Goal: Information Seeking & Learning: Learn about a topic

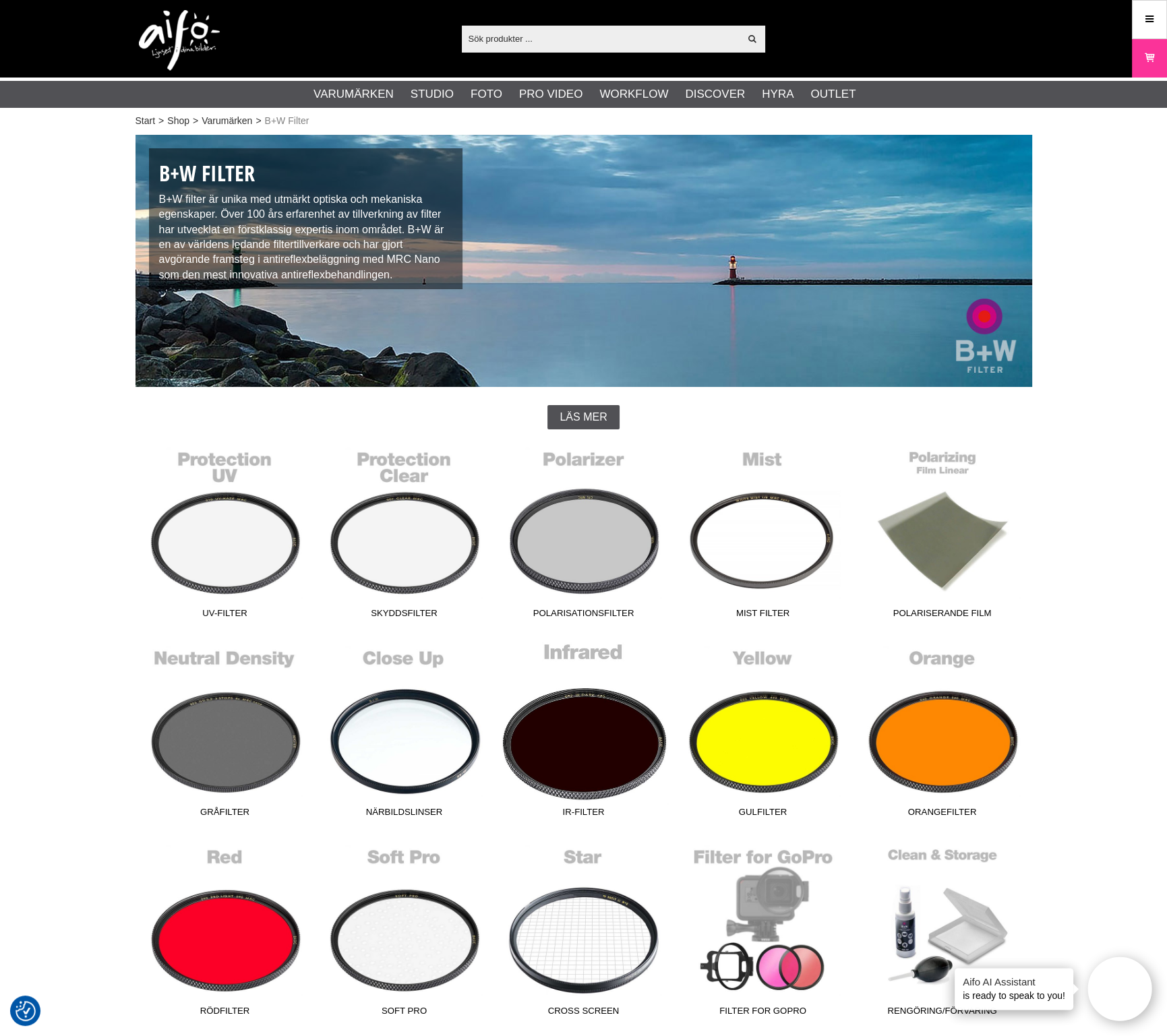
click at [556, 744] on link "IR-Filter" at bounding box center [584, 733] width 180 height 182
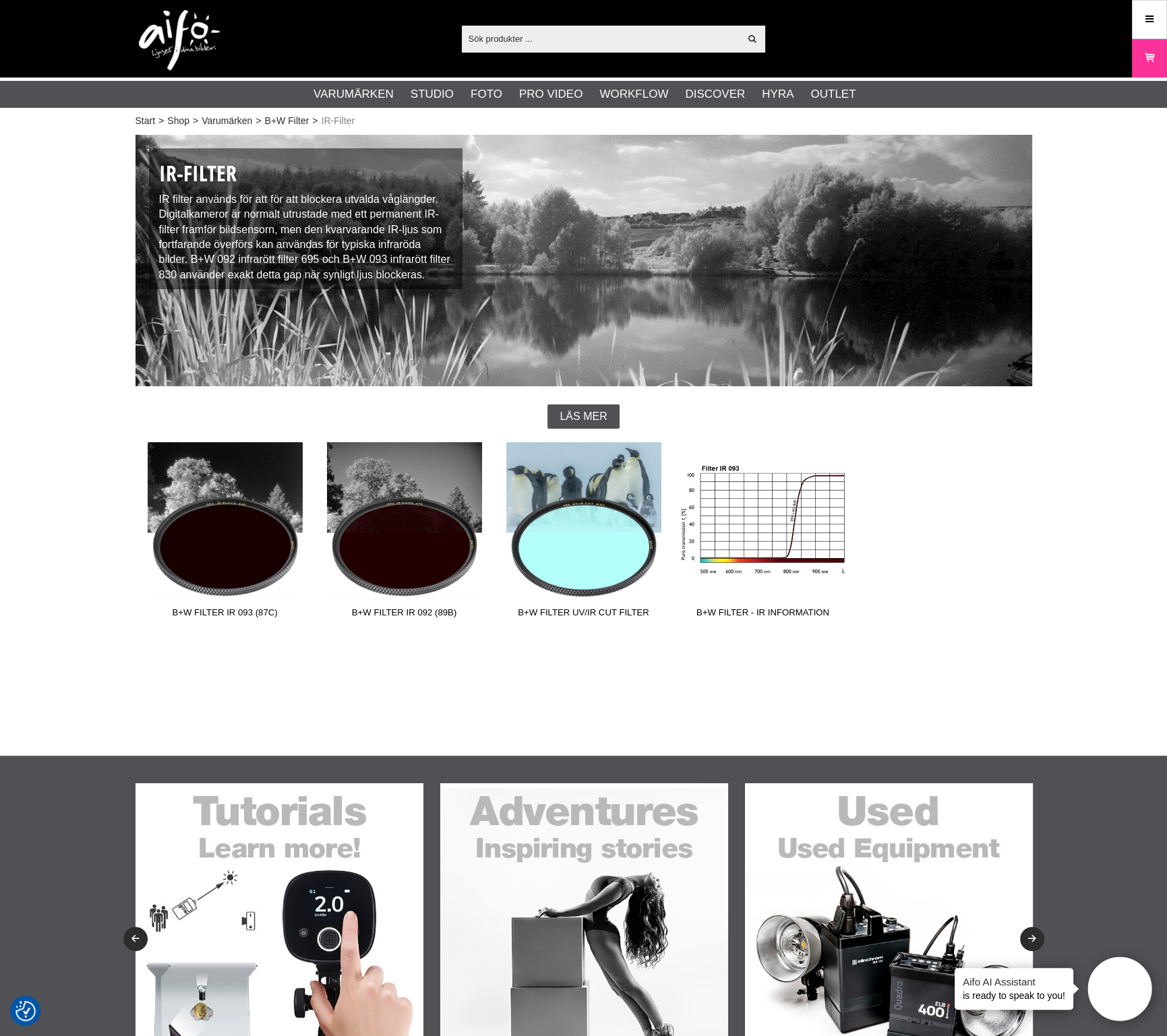
click at [726, 564] on link "B+W Filter - IR information" at bounding box center [764, 533] width 180 height 182
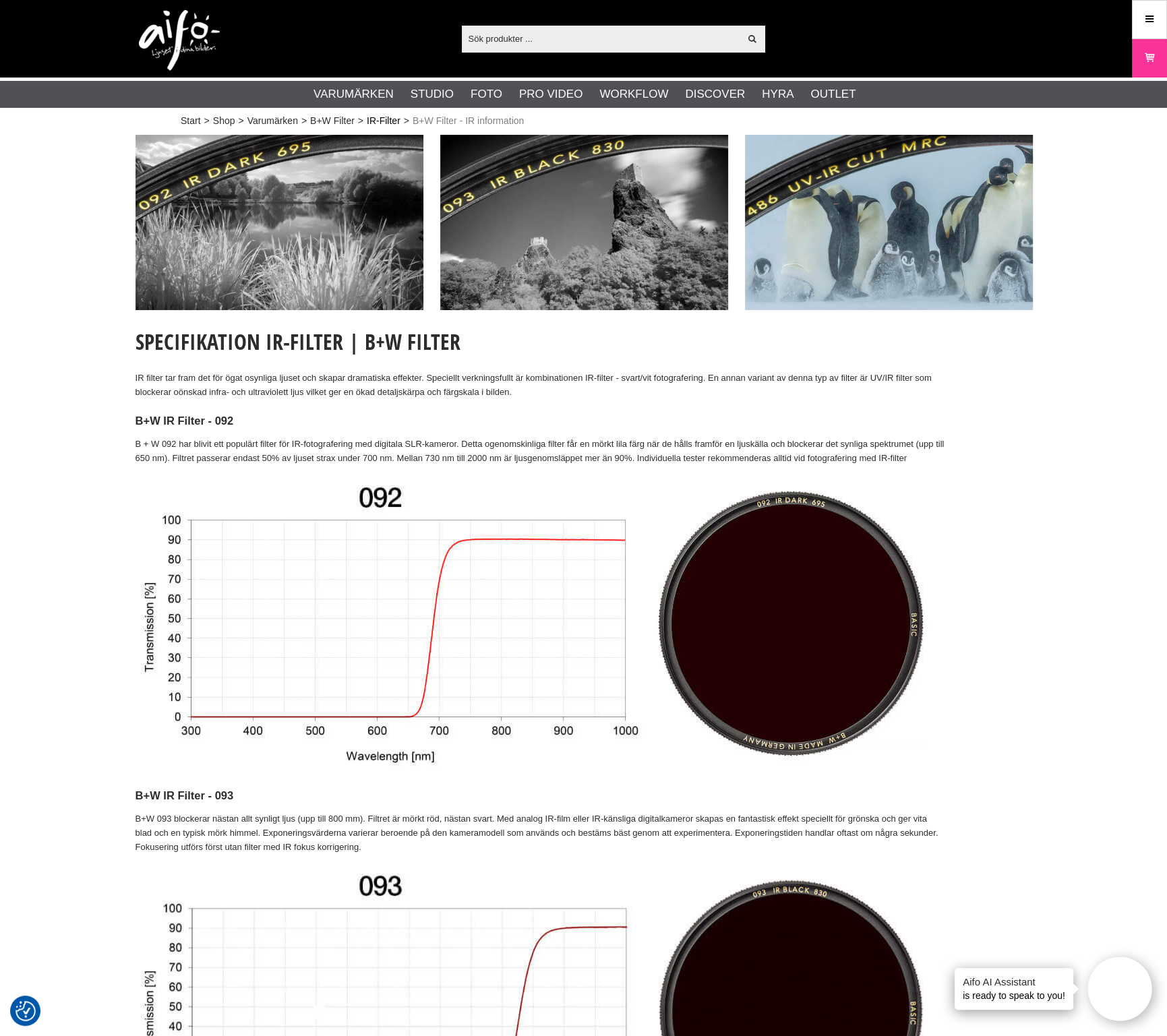
click at [382, 116] on link "IR-Filter" at bounding box center [384, 121] width 34 height 14
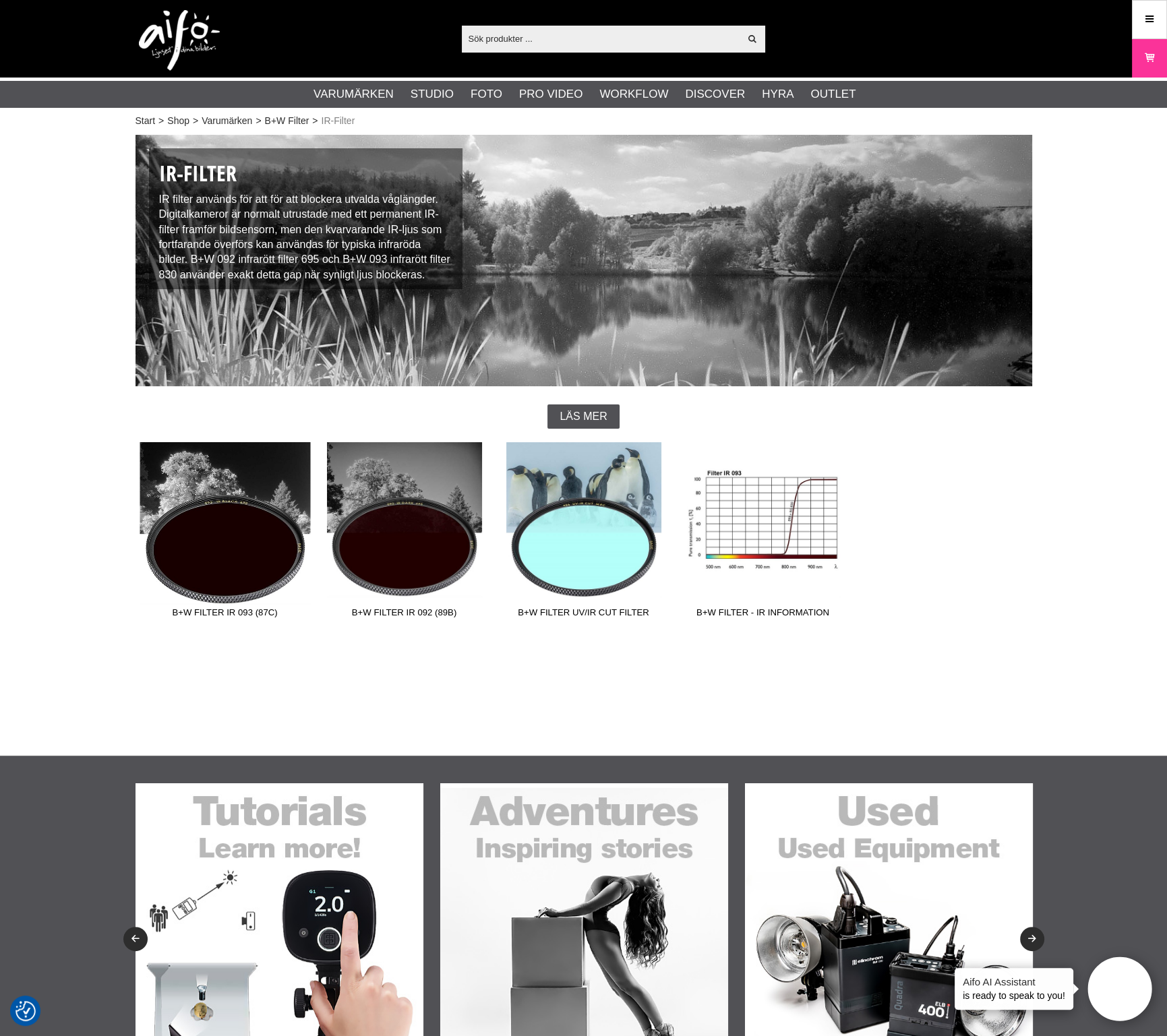
click at [234, 577] on link "B+W Filter IR 093 (87C)" at bounding box center [226, 533] width 180 height 182
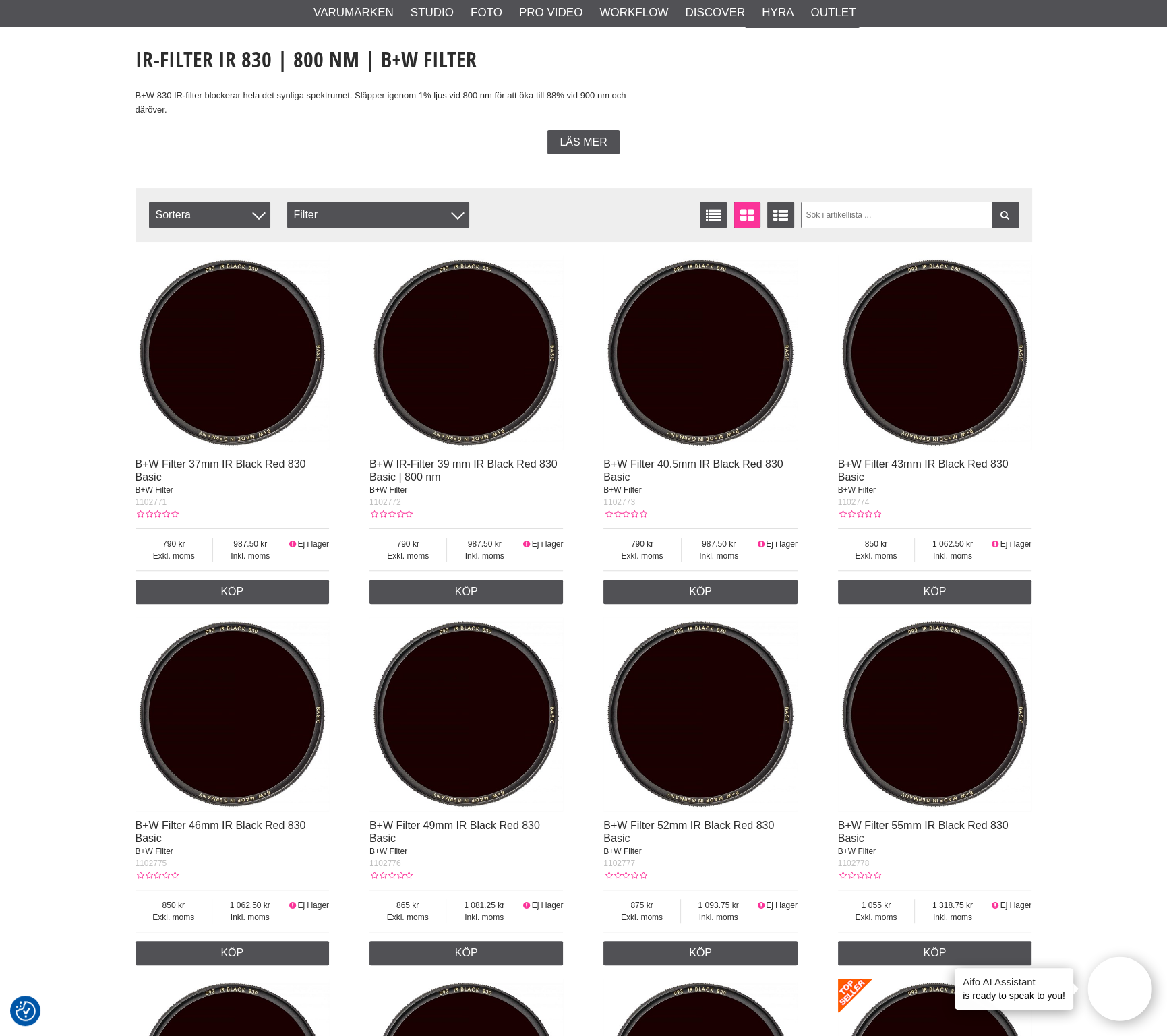
scroll to position [336, 0]
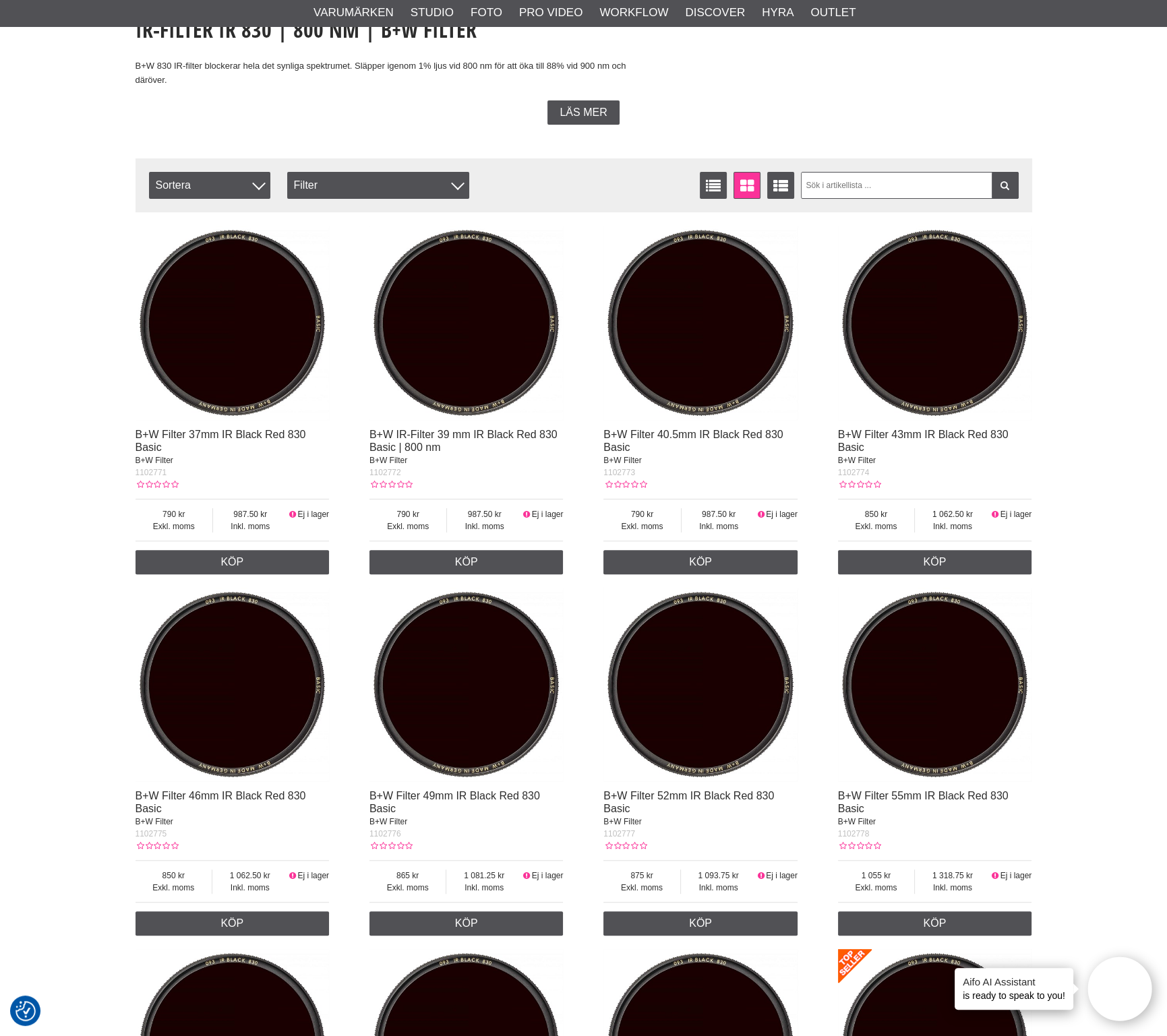
click at [250, 411] on img at bounding box center [233, 322] width 195 height 195
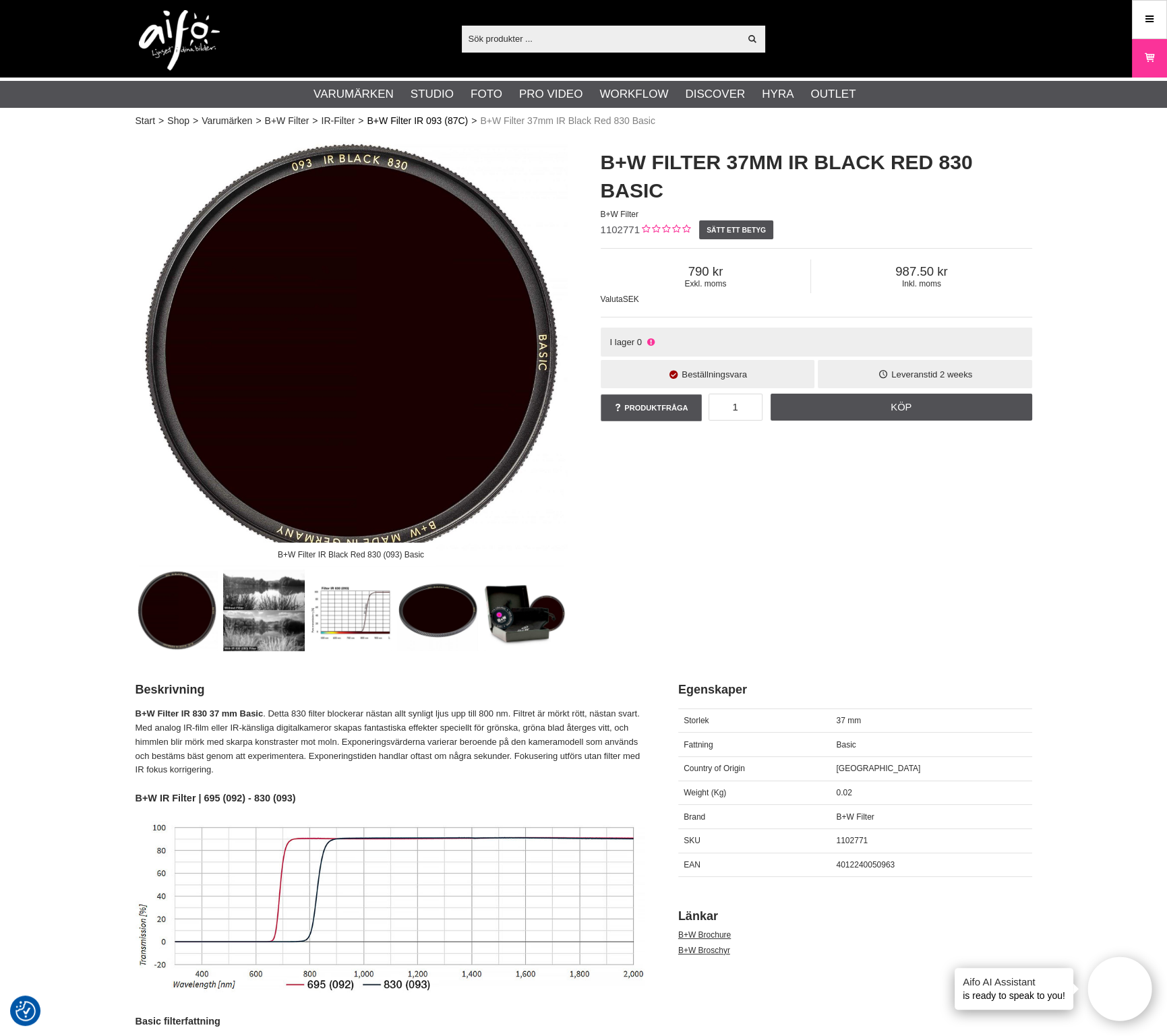
click at [418, 123] on link "B+W Filter IR 093 (87C)" at bounding box center [417, 121] width 101 height 14
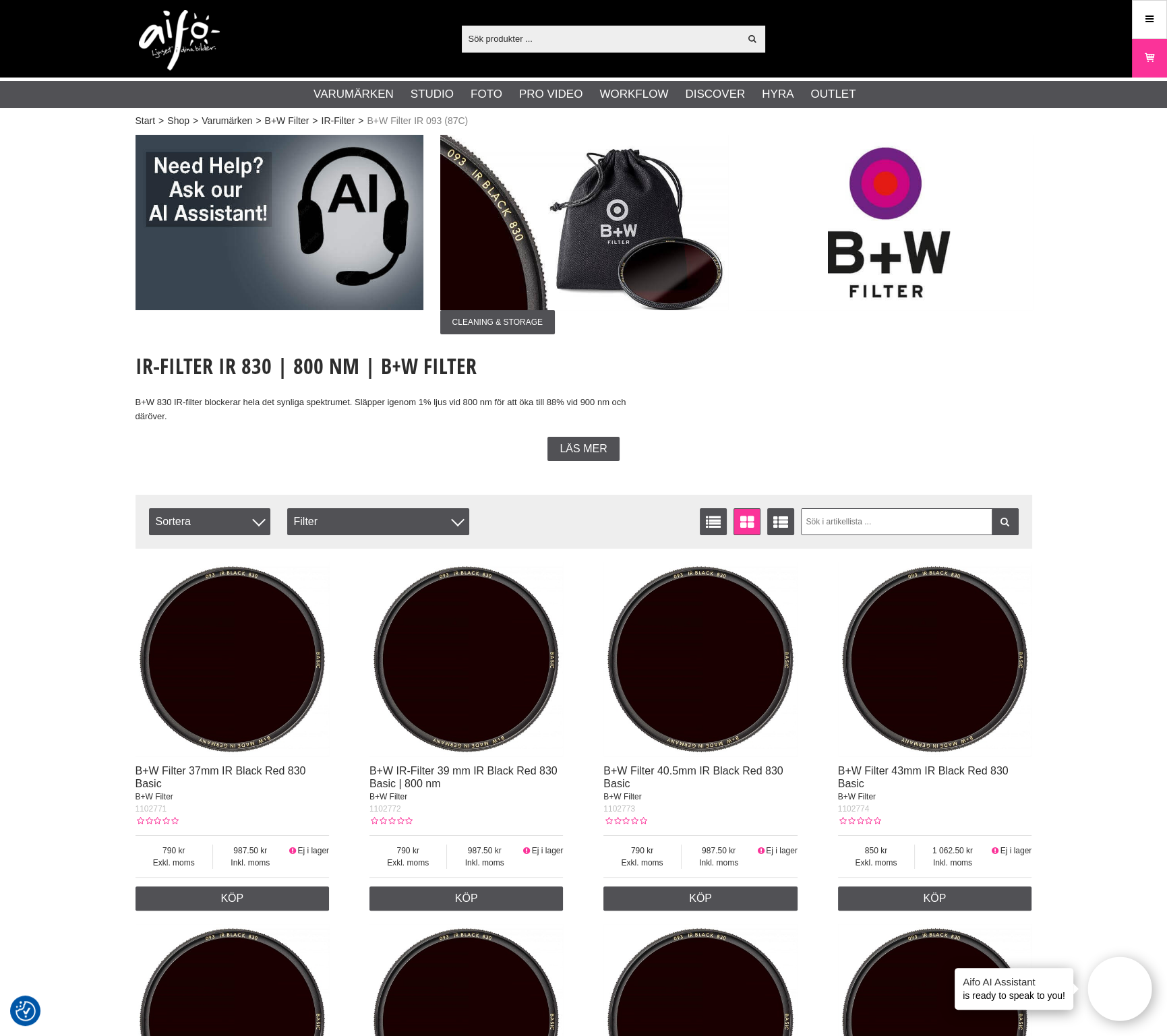
click at [287, 709] on img at bounding box center [233, 659] width 195 height 195
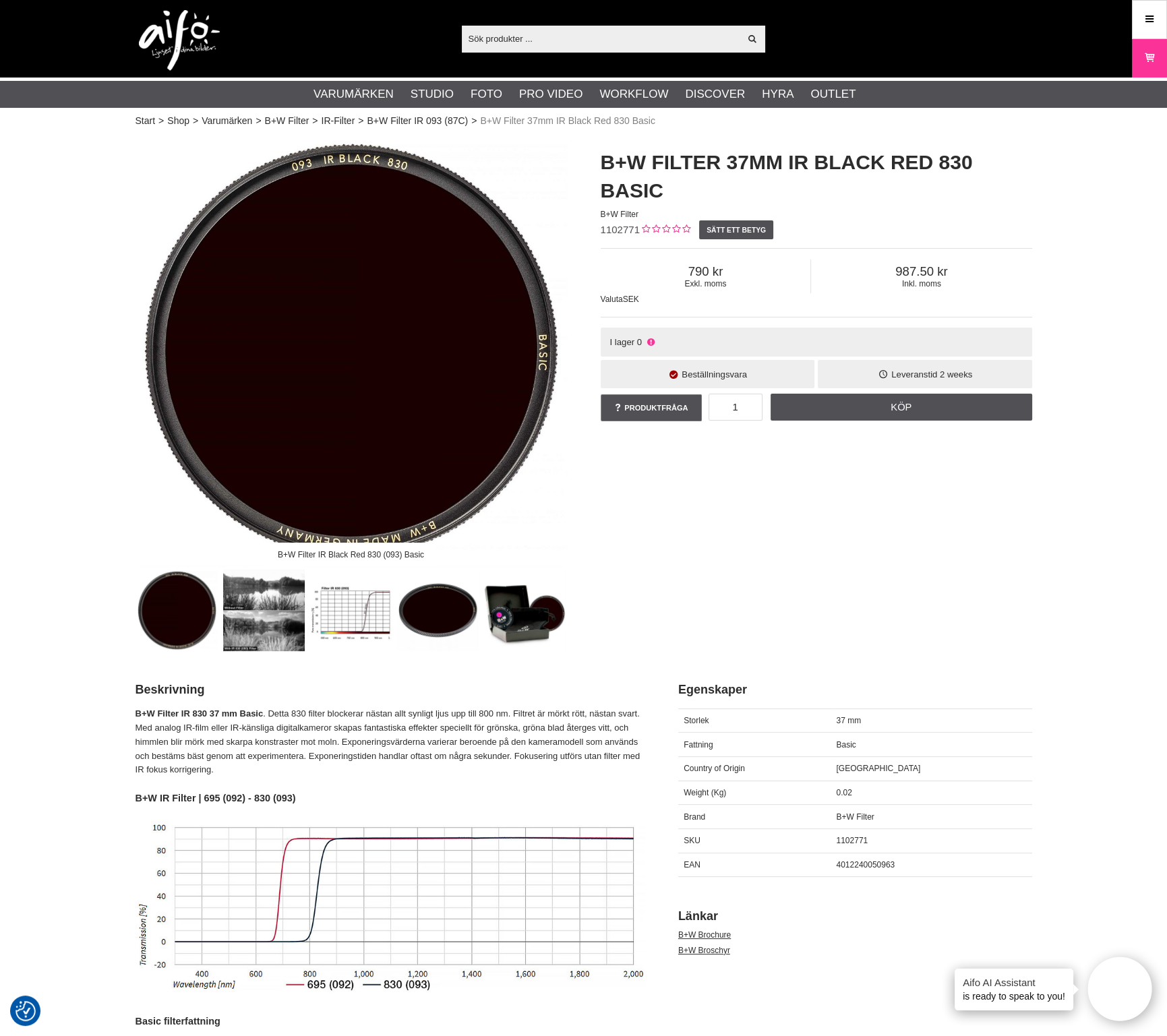
click at [396, 756] on p "B+W Filter IR 830 37 mm Basic . Detta 830 filter blockerar nästan allt synligt …" at bounding box center [390, 743] width 509 height 70
